Goal: Task Accomplishment & Management: Use online tool/utility

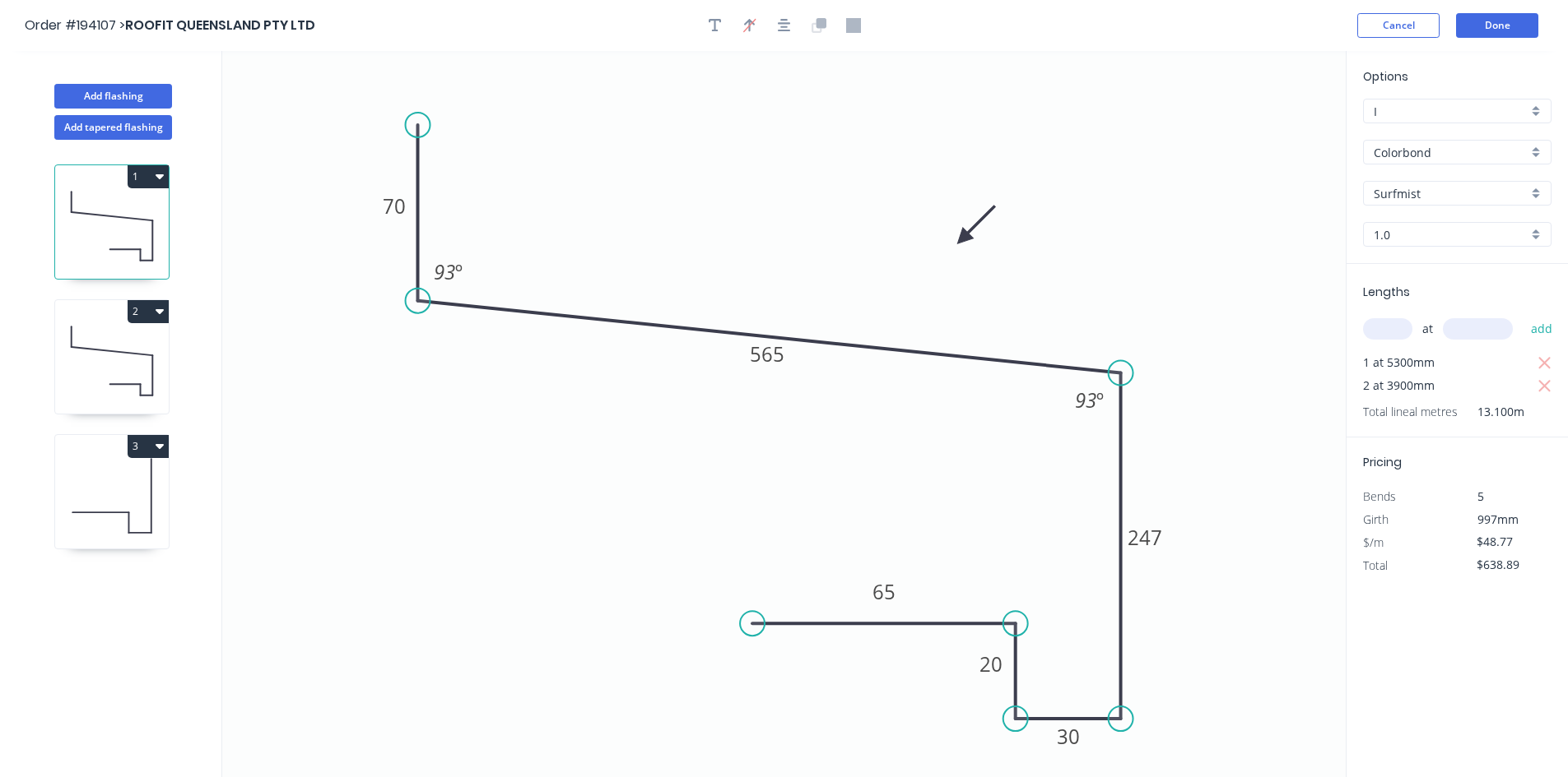
click at [120, 501] on icon at bounding box center [112, 496] width 113 height 106
type input "$22.23"
type input "$33.35"
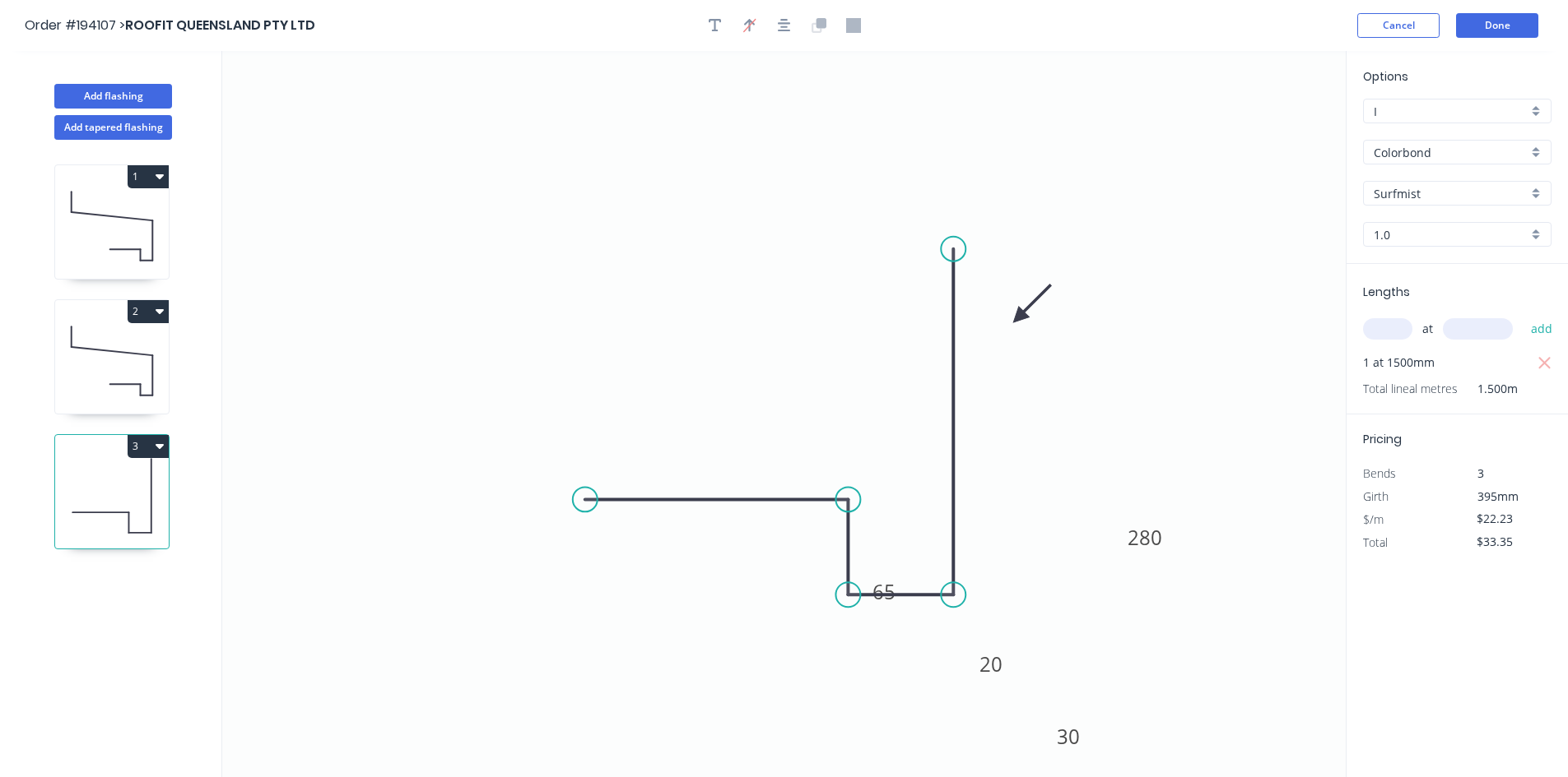
click at [161, 440] on icon "button" at bounding box center [160, 446] width 8 height 14
click at [127, 512] on div "Delete" at bounding box center [90, 520] width 127 height 24
type input "$0.00"
type input "$48.77"
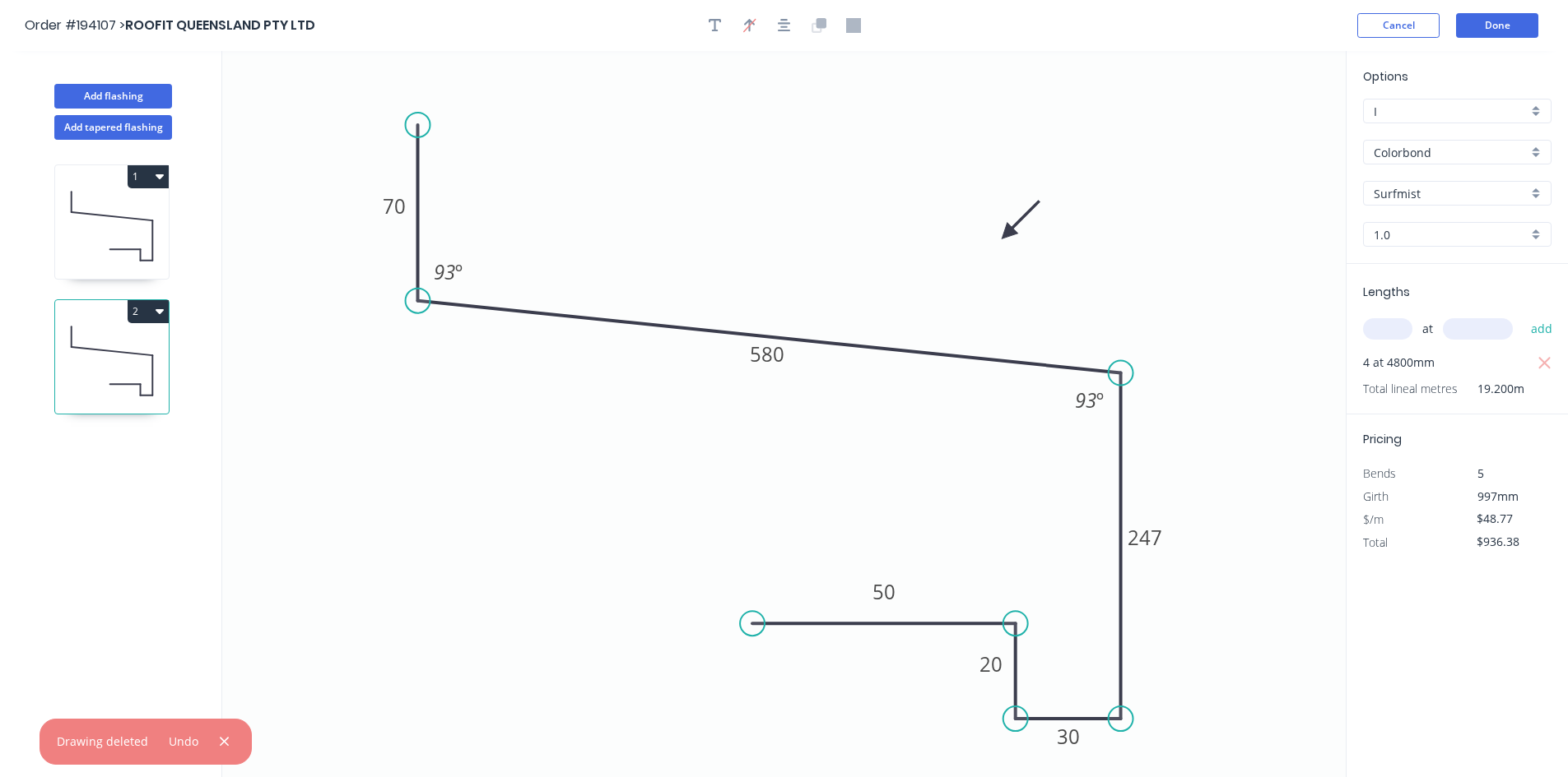
click at [162, 175] on icon "button" at bounding box center [160, 177] width 8 height 5
click at [145, 217] on div "Duplicate" at bounding box center [90, 218] width 127 height 24
type input "$0.00"
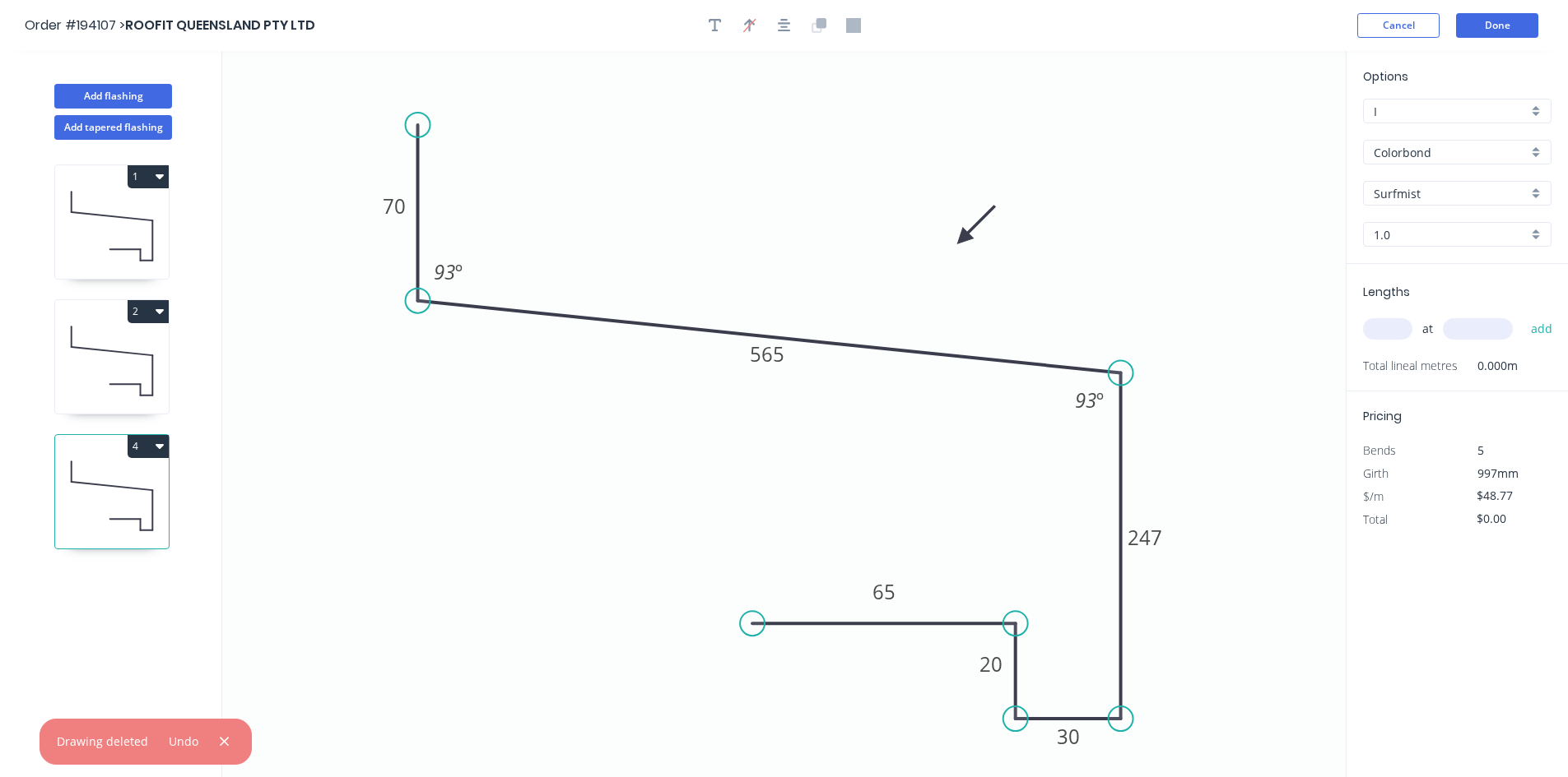
click at [127, 511] on icon at bounding box center [112, 496] width 113 height 106
click at [429, 312] on div "Delete point" at bounding box center [498, 318] width 166 height 34
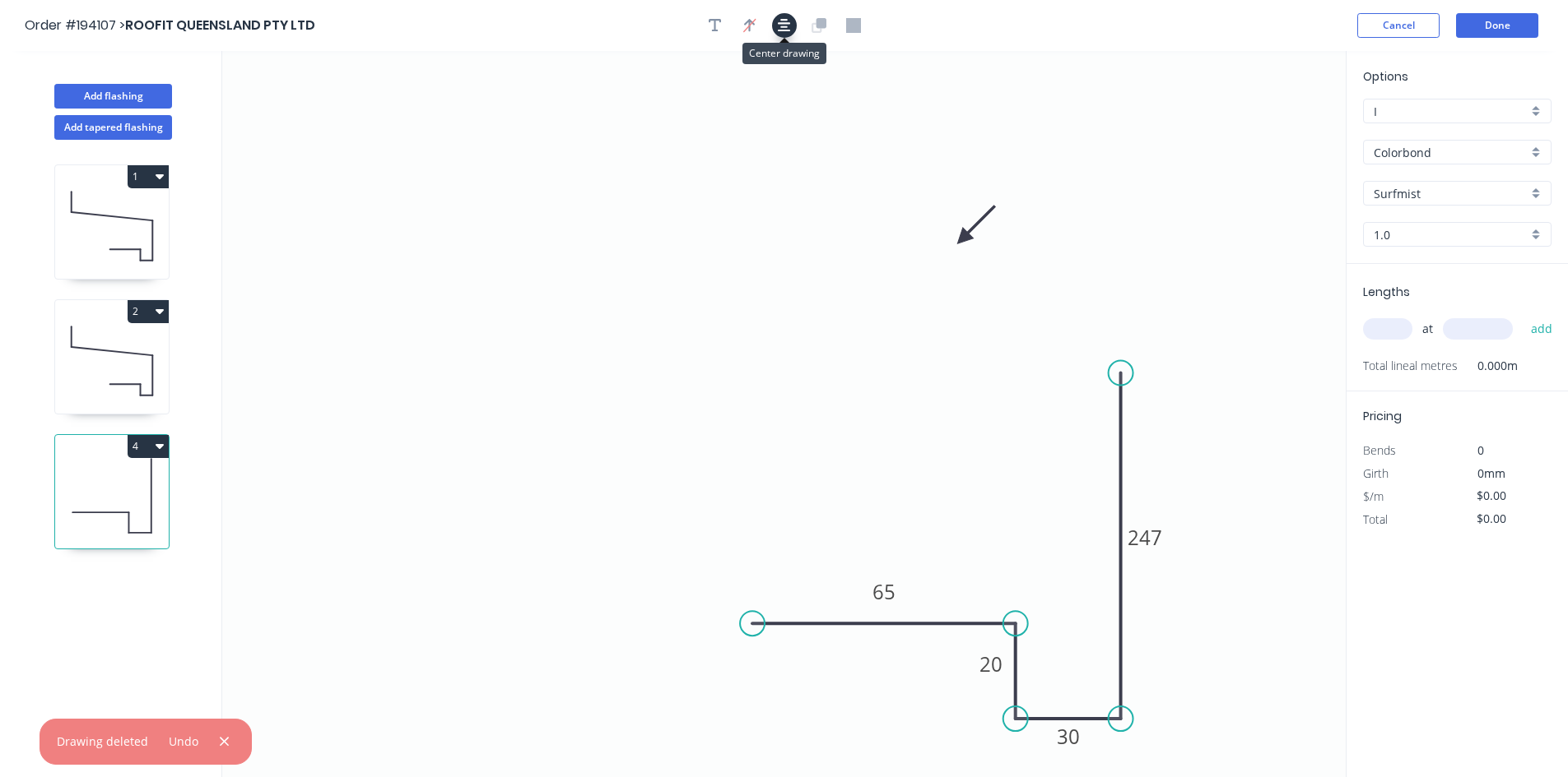
click at [787, 30] on icon "button" at bounding box center [784, 25] width 14 height 14
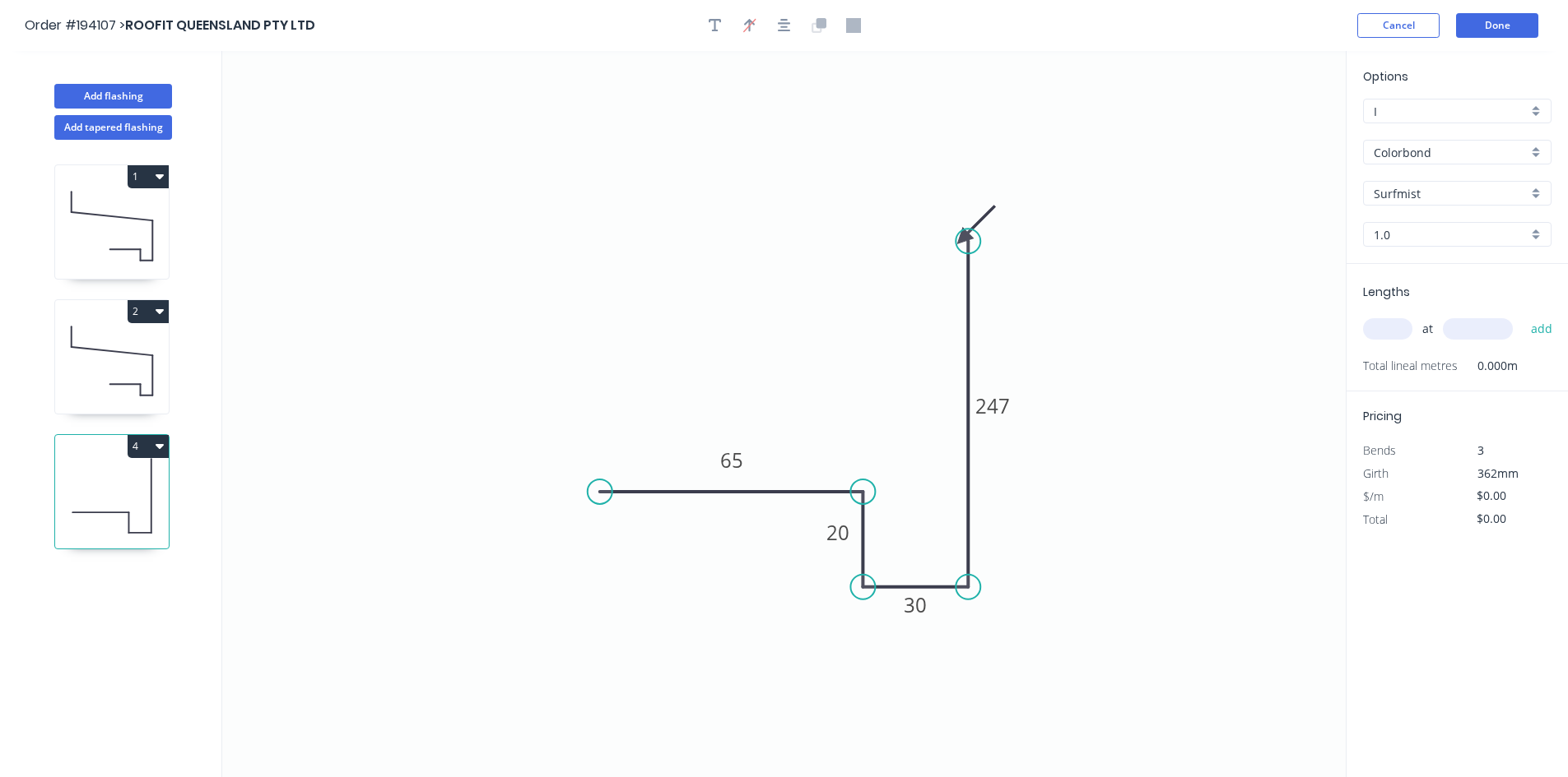
click at [126, 383] on icon at bounding box center [112, 361] width 113 height 106
type input "$48.77"
type input "$936.38"
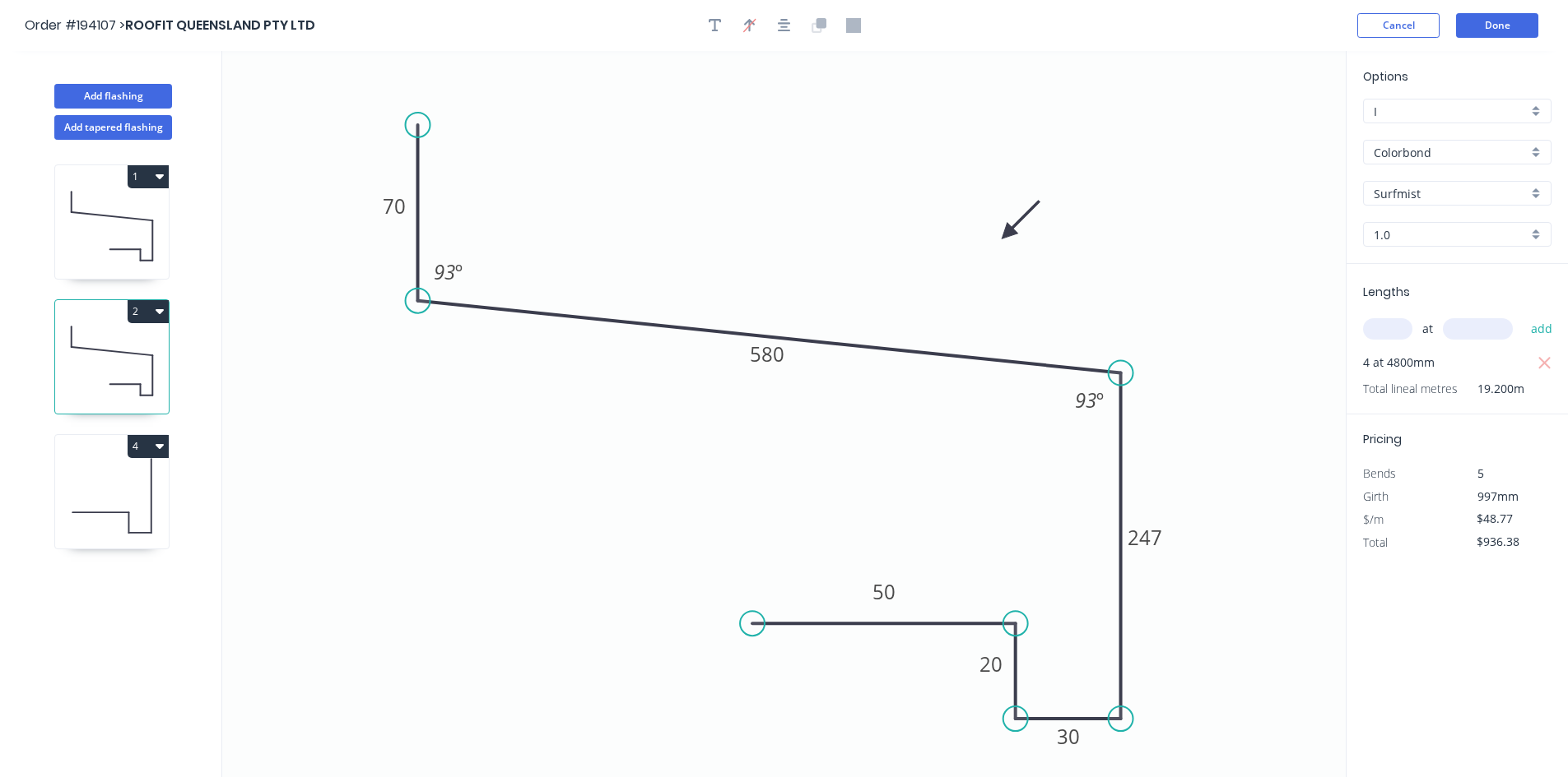
click at [116, 489] on icon at bounding box center [112, 496] width 113 height 106
type input "$0.00"
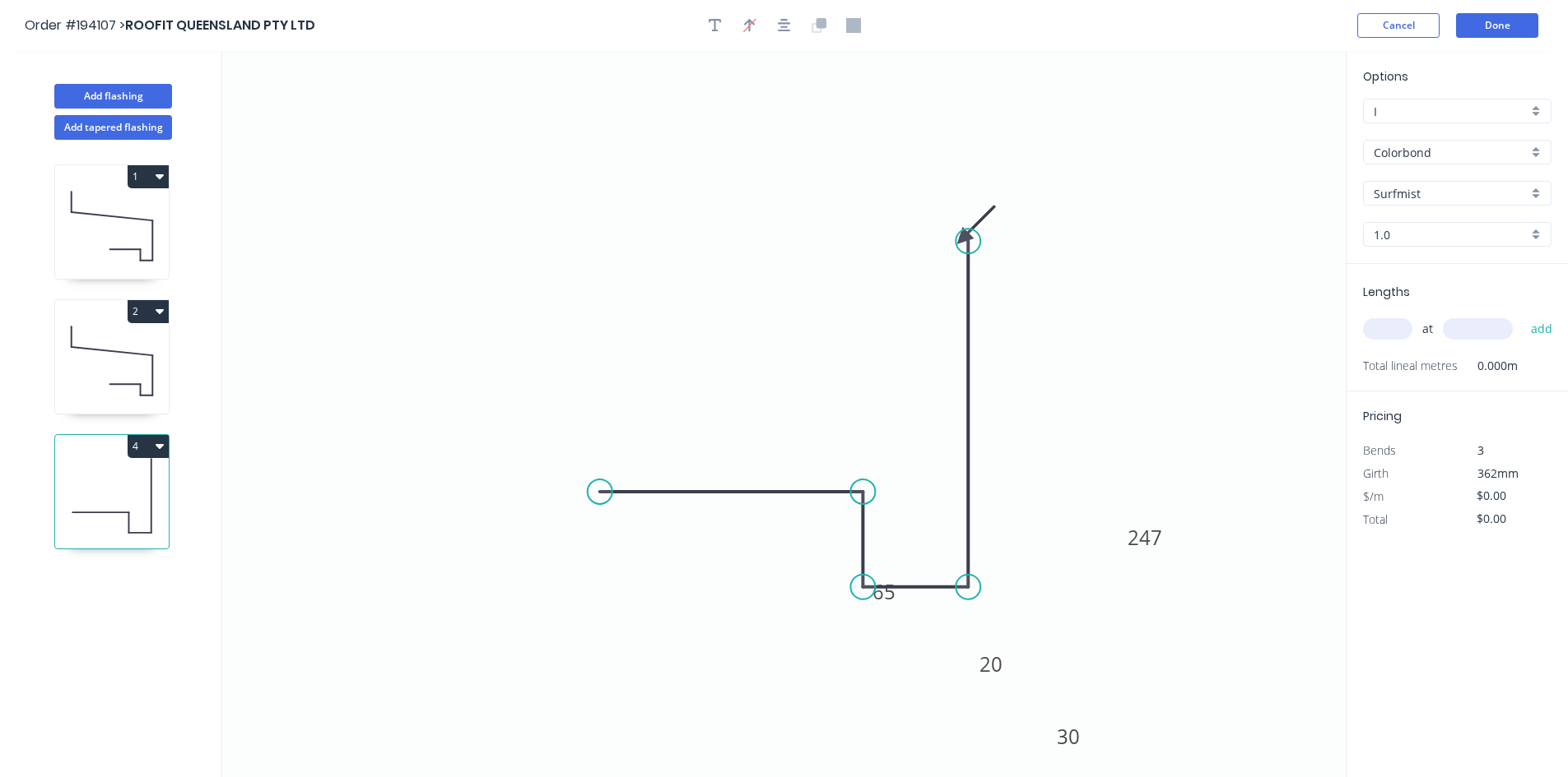
click at [115, 491] on icon at bounding box center [112, 496] width 113 height 106
click at [162, 448] on icon "button" at bounding box center [160, 446] width 8 height 14
click at [150, 514] on div "Delete" at bounding box center [90, 520] width 127 height 24
type input "$48.77"
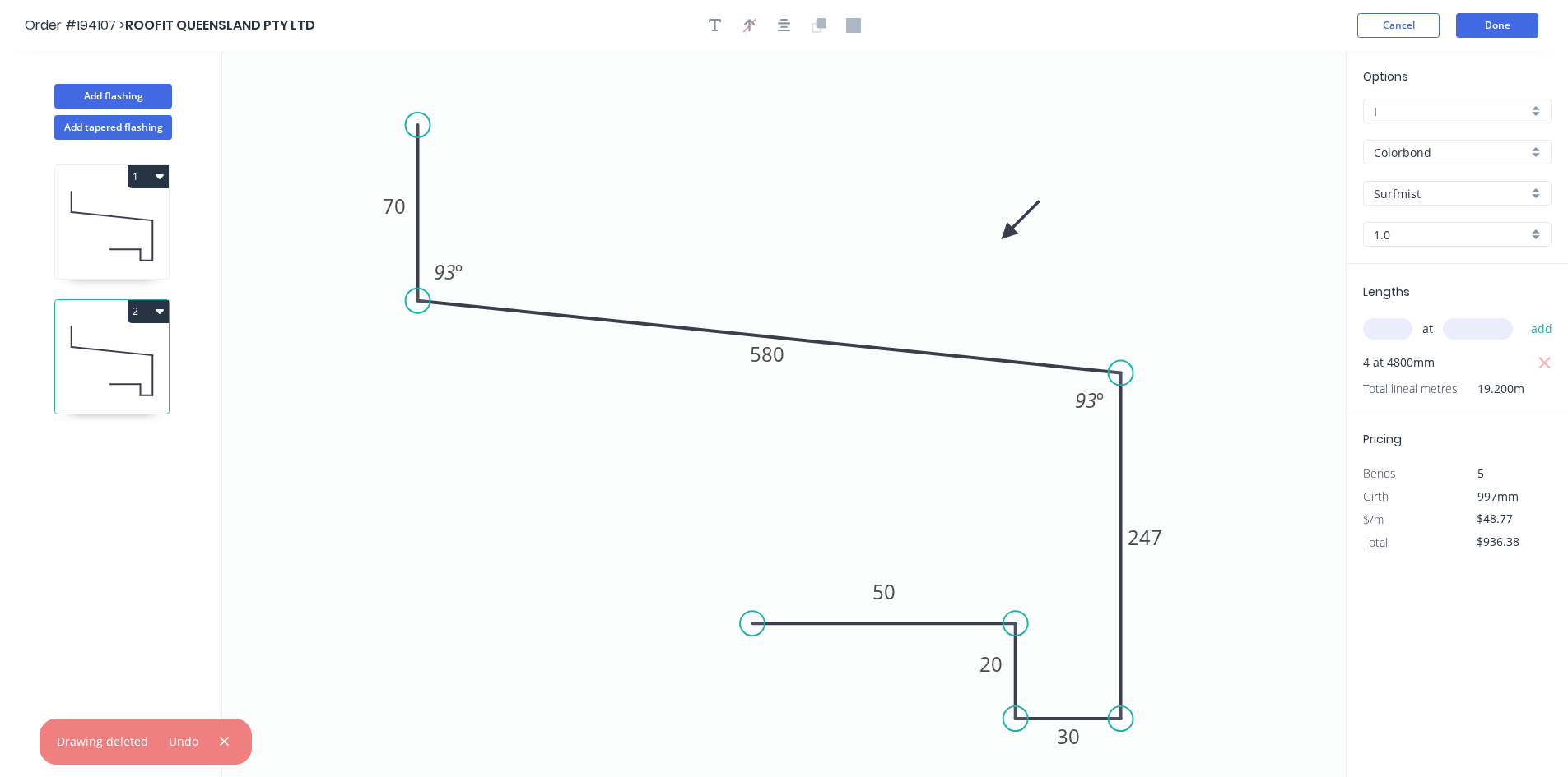
click at [146, 246] on icon at bounding box center [112, 226] width 113 height 106
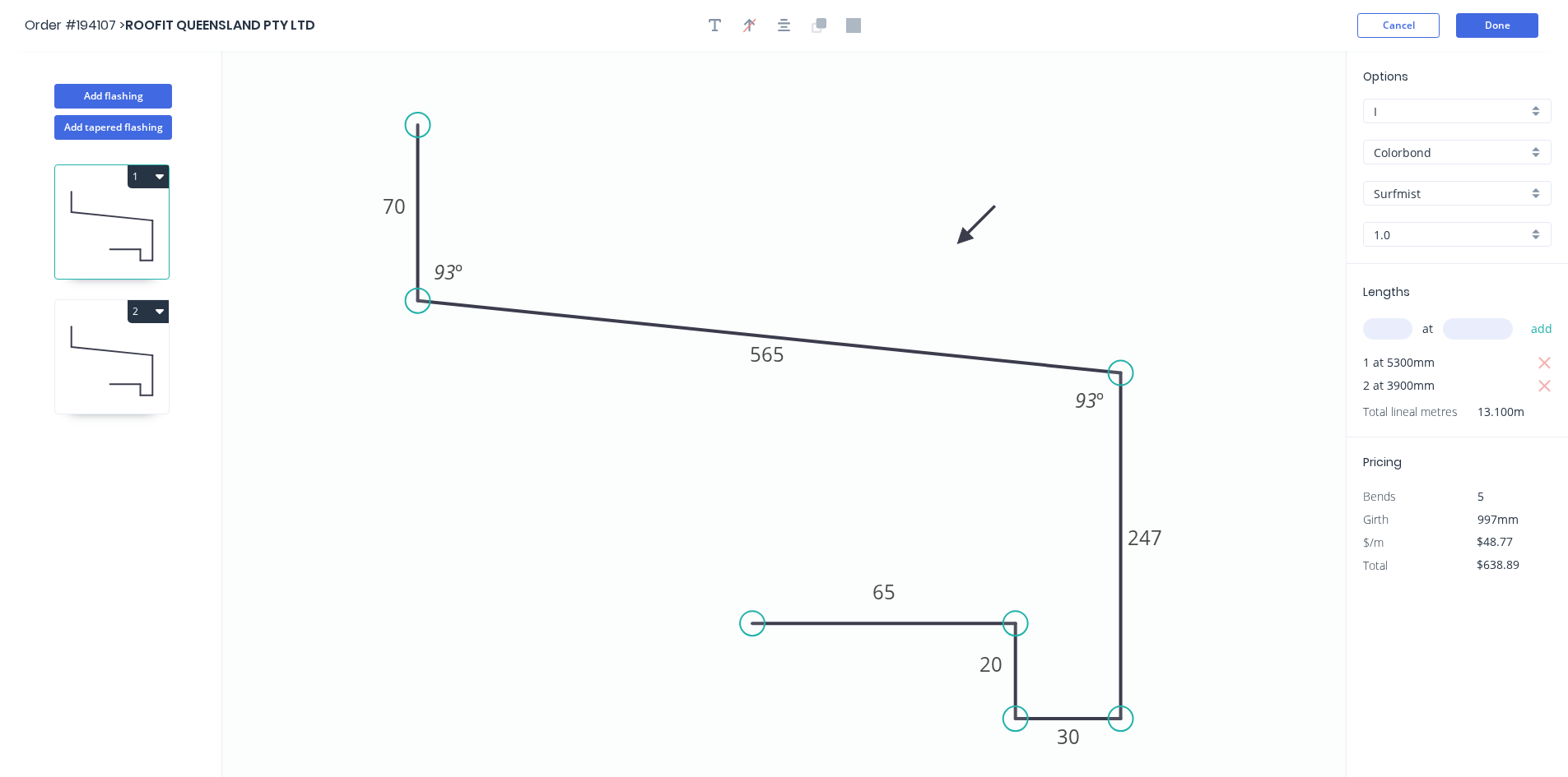
click at [150, 376] on icon at bounding box center [112, 361] width 113 height 106
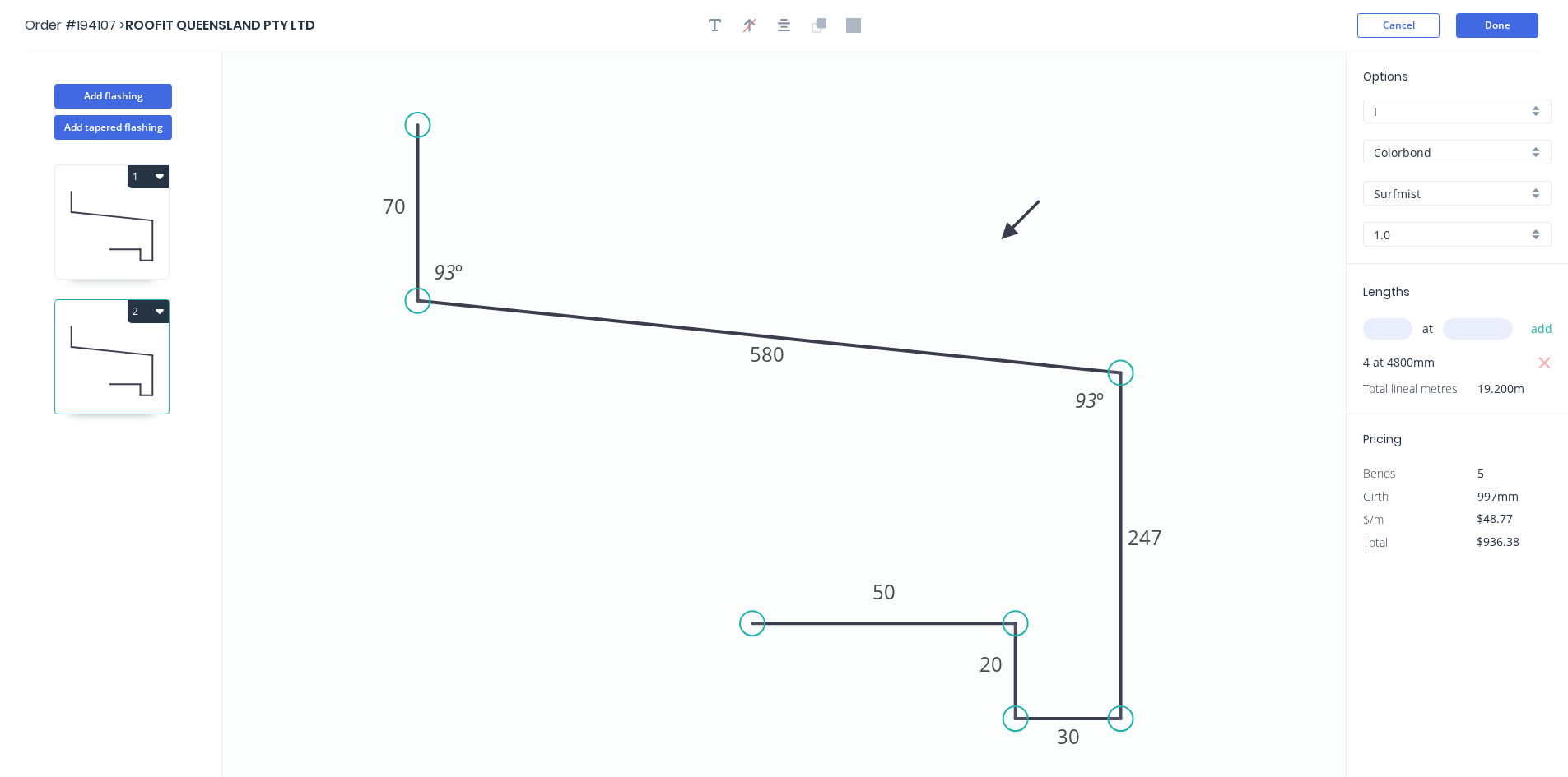
click at [155, 220] on icon at bounding box center [112, 226] width 113 height 106
type input "$638.89"
